Goal: Navigation & Orientation: Find specific page/section

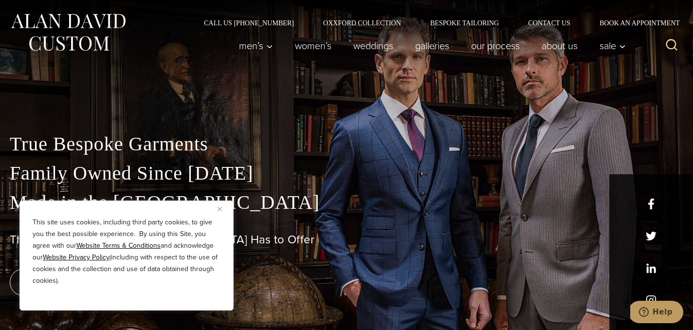
click at [219, 213] on button "Close" at bounding box center [223, 209] width 12 height 12
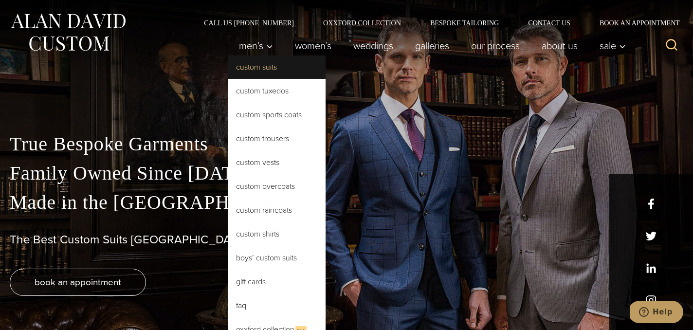
click at [256, 67] on link "Custom Suits" at bounding box center [276, 66] width 97 height 23
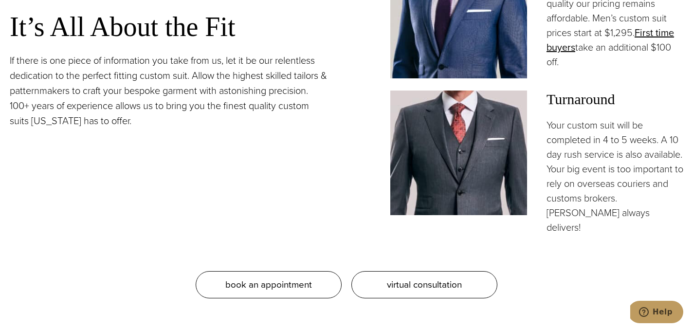
scroll to position [846, 0]
